Goal: Transaction & Acquisition: Download file/media

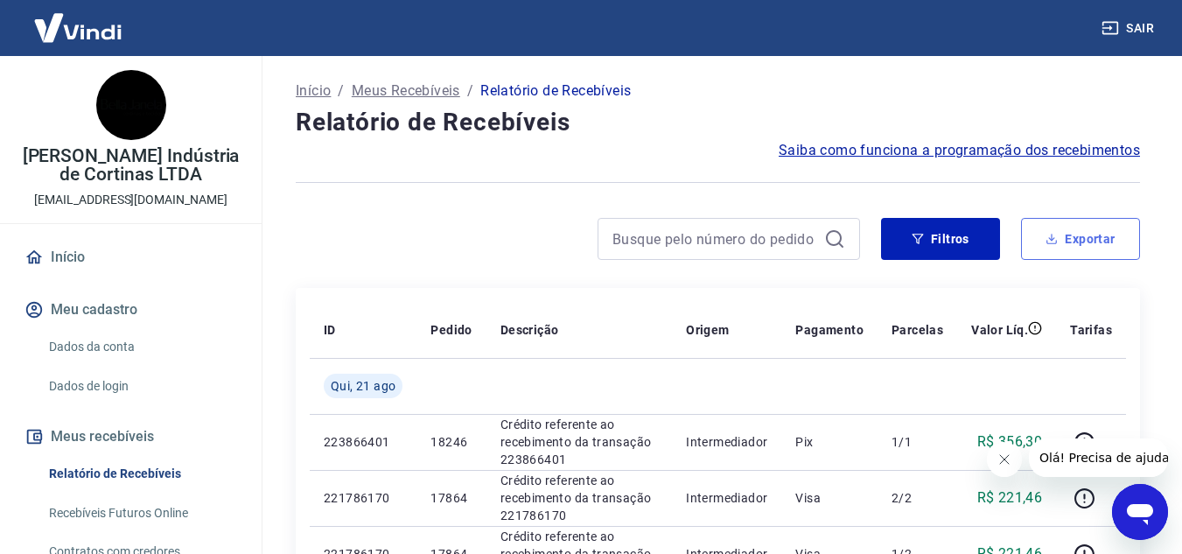
click at [1108, 247] on button "Exportar" at bounding box center [1080, 239] width 119 height 42
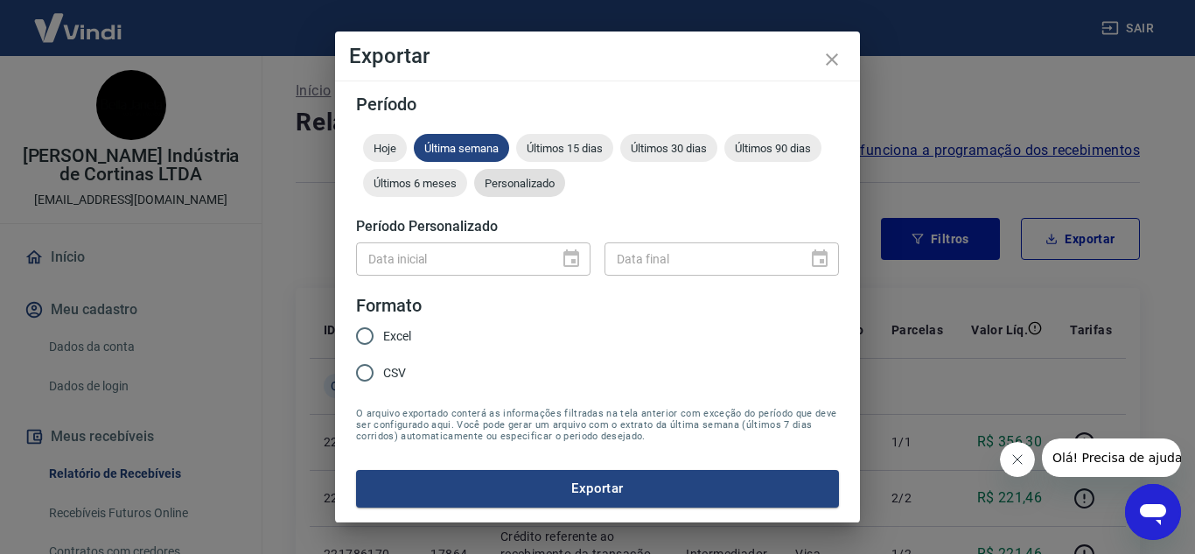
click at [531, 189] on span "Personalizado" at bounding box center [519, 183] width 91 height 13
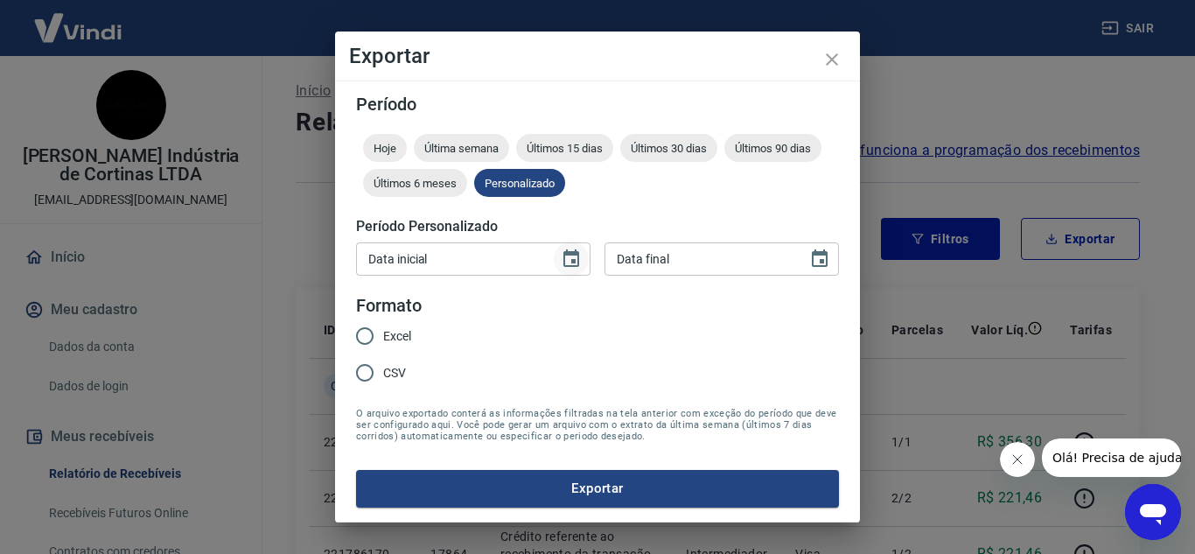
click at [577, 261] on icon "Choose date" at bounding box center [571, 258] width 21 height 21
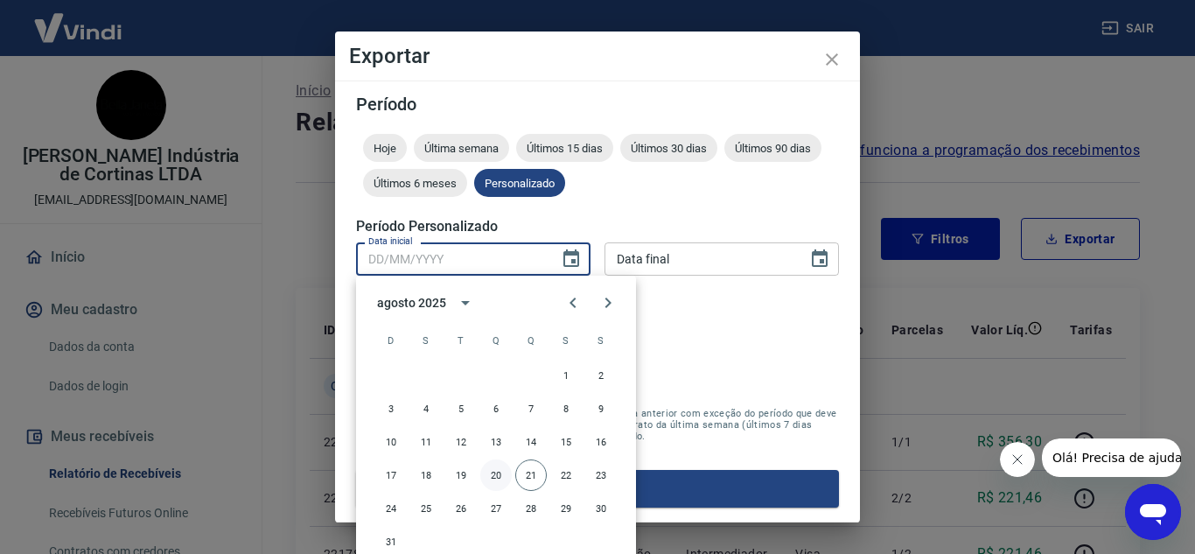
click at [503, 472] on button "20" at bounding box center [495, 474] width 31 height 31
type input "[DATE]"
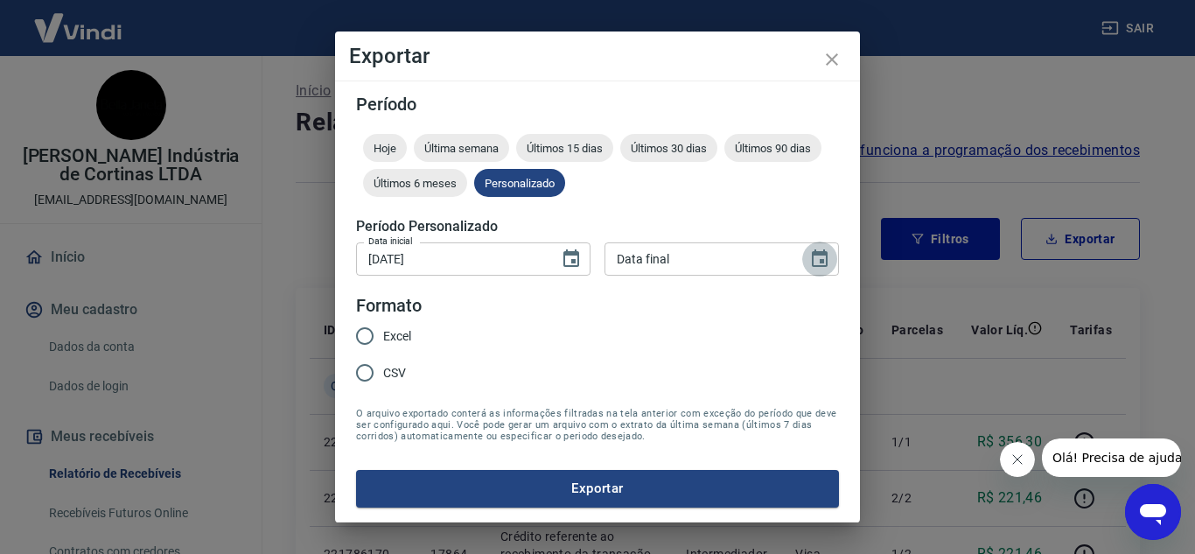
click at [817, 262] on icon "Choose date" at bounding box center [819, 258] width 21 height 21
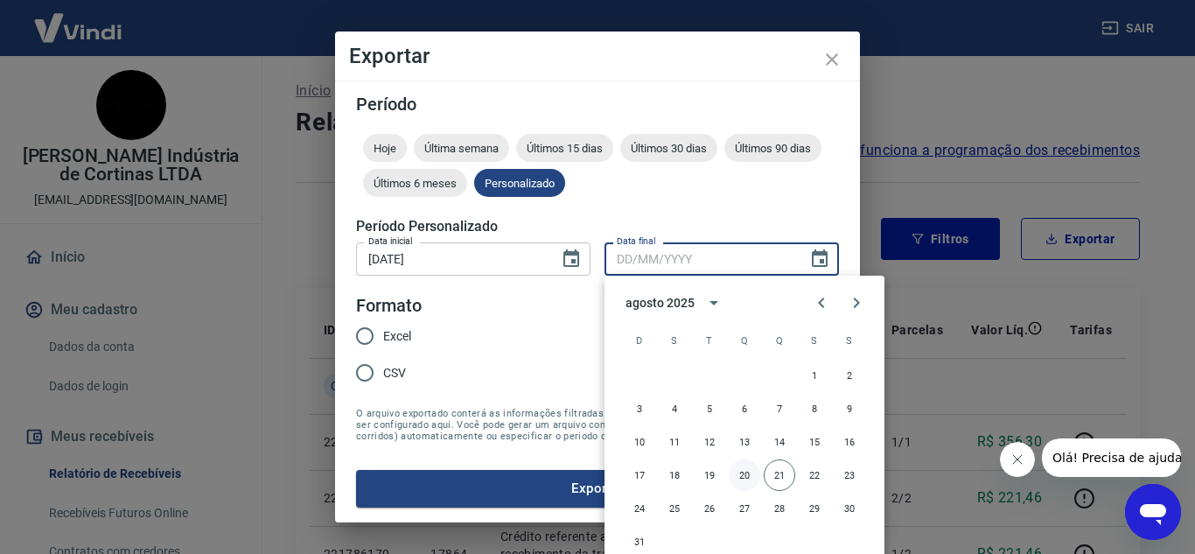
click at [744, 482] on button "20" at bounding box center [744, 474] width 31 height 31
type input "[DATE]"
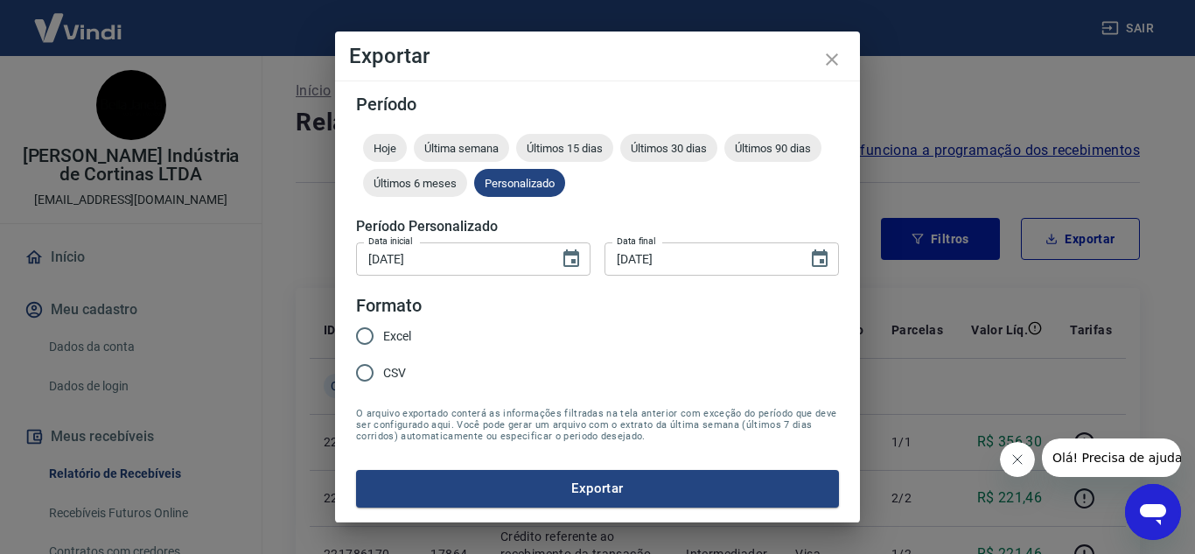
click at [390, 332] on span "Excel" at bounding box center [397, 336] width 28 height 18
click at [383, 332] on input "Excel" at bounding box center [364, 336] width 37 height 37
radio input "true"
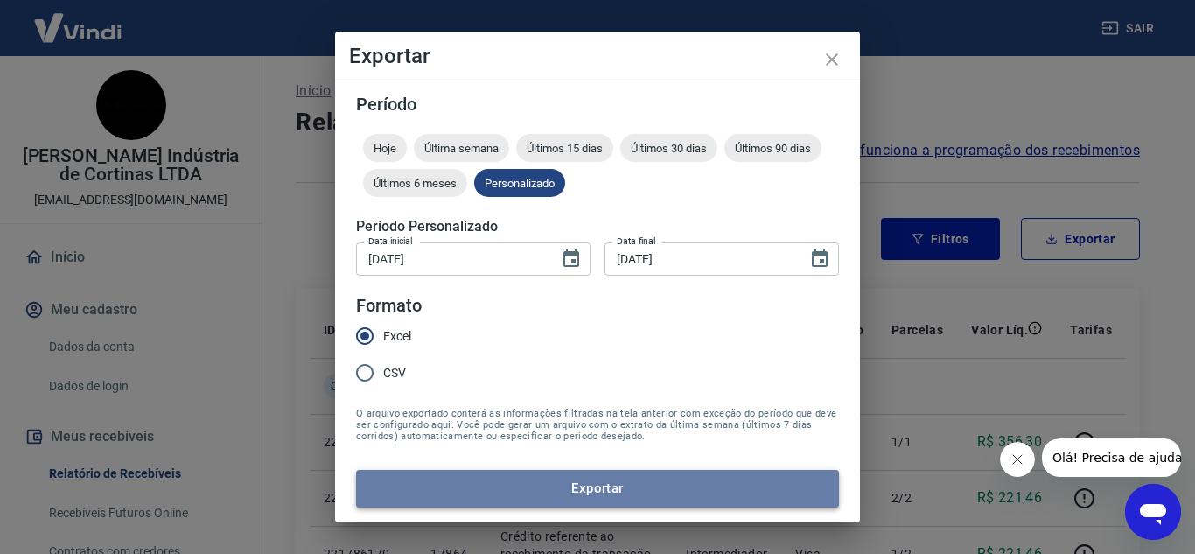
click at [619, 494] on button "Exportar" at bounding box center [597, 488] width 483 height 37
